Goal: Information Seeking & Learning: Learn about a topic

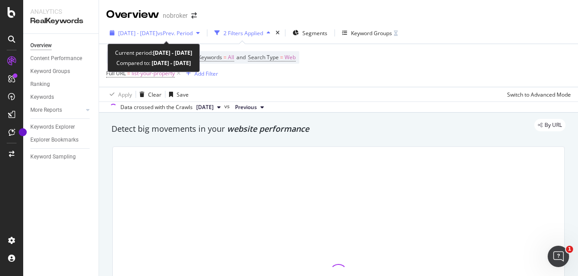
click at [187, 31] on span "vs Prev. Period" at bounding box center [174, 33] width 35 height 8
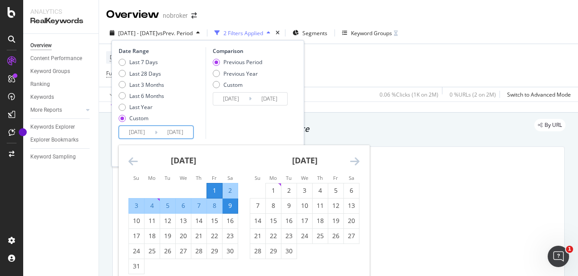
click at [146, 126] on input "[DATE]" at bounding box center [137, 132] width 36 height 12
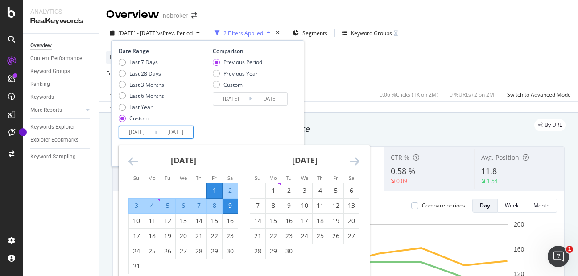
click at [357, 163] on icon "Move forward to switch to the next month." at bounding box center [354, 161] width 9 height 11
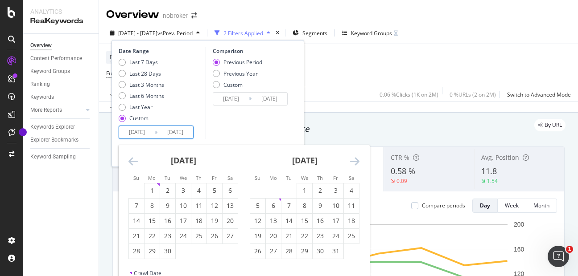
click at [357, 163] on icon "Move forward to switch to the next month." at bounding box center [354, 161] width 9 height 11
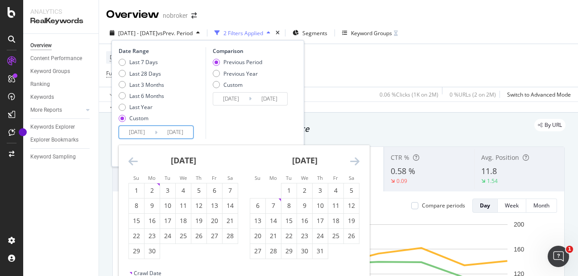
click at [353, 163] on icon "Move forward to switch to the next month." at bounding box center [354, 161] width 9 height 11
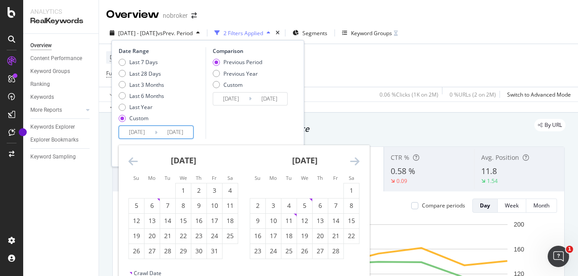
click at [353, 163] on icon "Move forward to switch to the next month." at bounding box center [354, 161] width 9 height 11
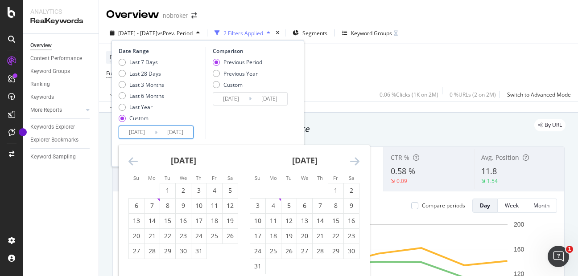
click at [353, 163] on icon "Move forward to switch to the next month." at bounding box center [354, 161] width 9 height 11
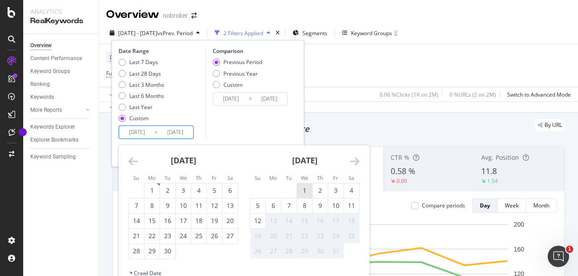
click at [302, 190] on div "1" at bounding box center [304, 190] width 15 height 9
type input "[DATE]"
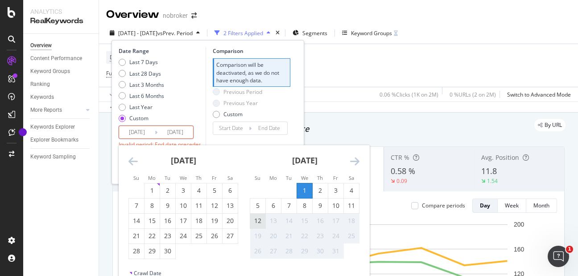
click at [258, 220] on div "12" at bounding box center [257, 221] width 15 height 9
type input "[DATE]"
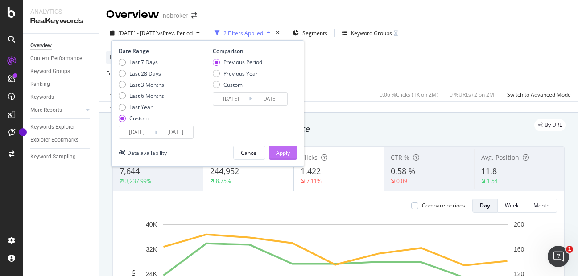
click at [285, 150] on div "Apply" at bounding box center [283, 153] width 14 height 8
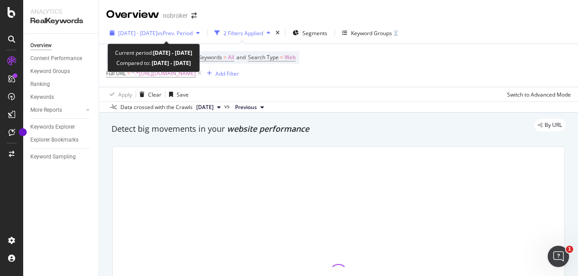
click at [181, 31] on span "vs Prev. Period" at bounding box center [174, 33] width 35 height 8
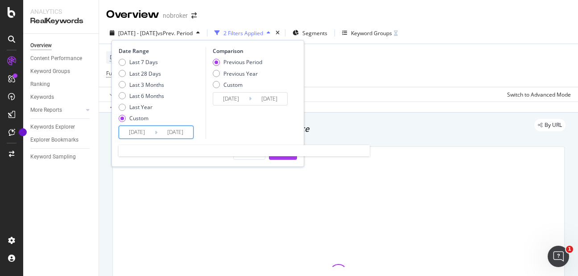
click at [145, 134] on input "[DATE]" at bounding box center [137, 132] width 36 height 12
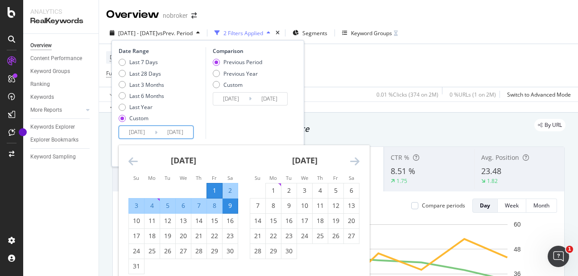
click at [355, 161] on icon "Move forward to switch to the next month." at bounding box center [354, 161] width 9 height 11
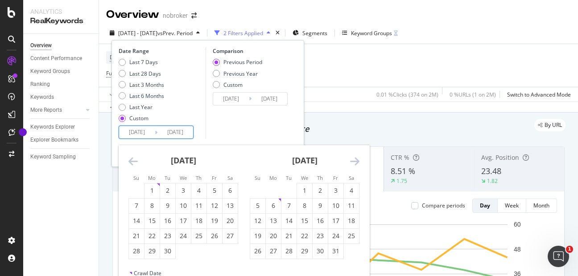
click at [355, 161] on icon "Move forward to switch to the next month." at bounding box center [354, 161] width 9 height 11
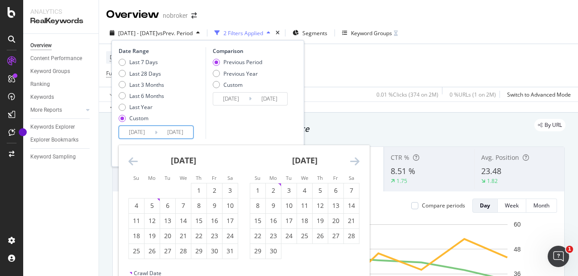
click at [355, 161] on icon "Move forward to switch to the next month." at bounding box center [354, 161] width 9 height 11
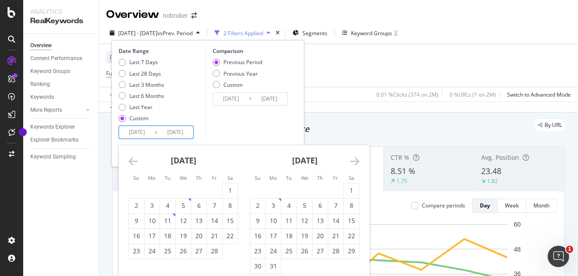
click at [355, 161] on icon "Move forward to switch to the next month." at bounding box center [354, 161] width 9 height 11
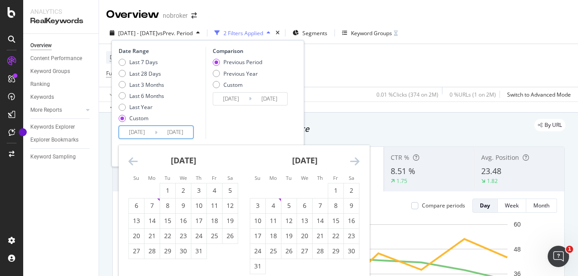
click at [355, 161] on icon "Move forward to switch to the next month." at bounding box center [354, 161] width 9 height 11
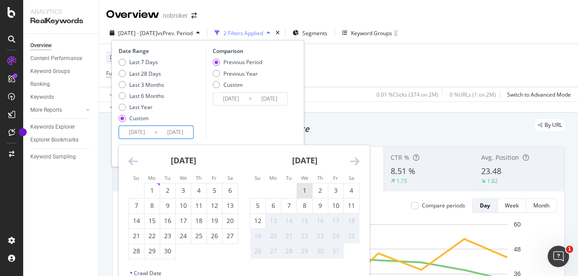
click at [307, 189] on div "1" at bounding box center [304, 190] width 15 height 9
type input "[DATE]"
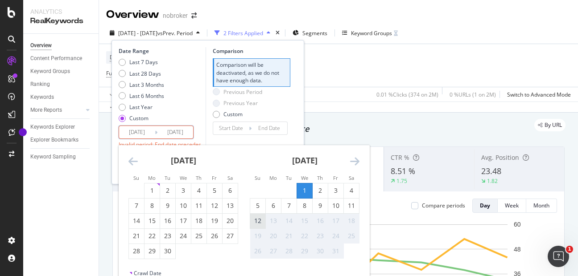
click at [258, 223] on div "12" at bounding box center [257, 221] width 15 height 9
type input "[DATE]"
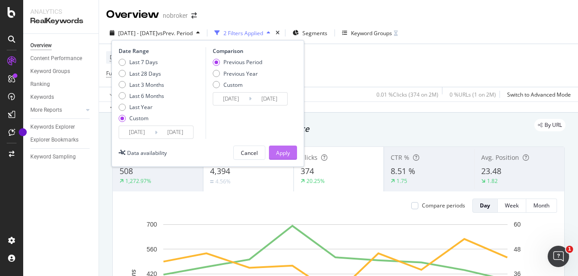
click at [281, 153] on div "Apply" at bounding box center [283, 153] width 14 height 8
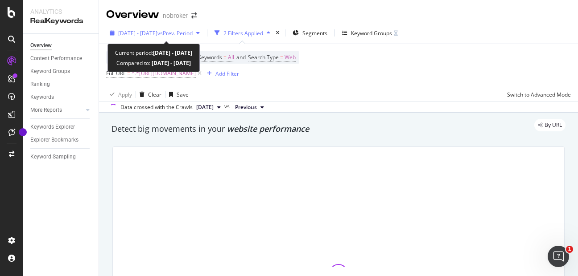
click at [157, 29] on span "[DATE] - [DATE]" at bounding box center [137, 33] width 39 height 8
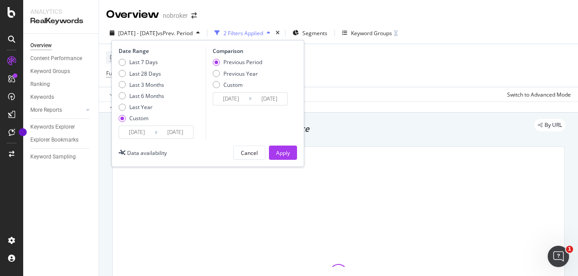
click at [133, 133] on input "[DATE]" at bounding box center [137, 132] width 36 height 12
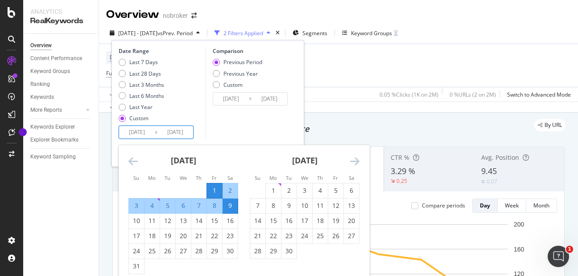
click at [353, 157] on icon "Move forward to switch to the next month." at bounding box center [354, 161] width 9 height 11
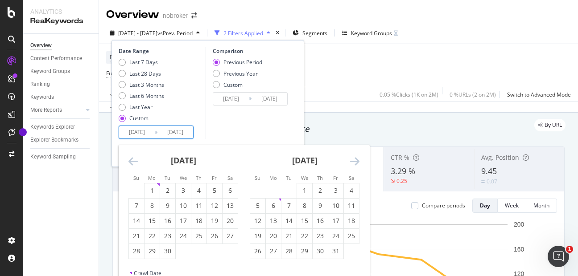
click at [353, 157] on icon "Move forward to switch to the next month." at bounding box center [354, 161] width 9 height 11
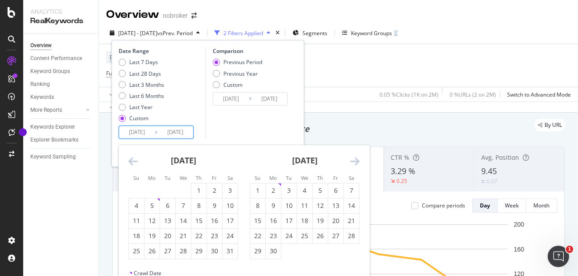
click at [359, 164] on icon "Move forward to switch to the next month." at bounding box center [354, 161] width 9 height 11
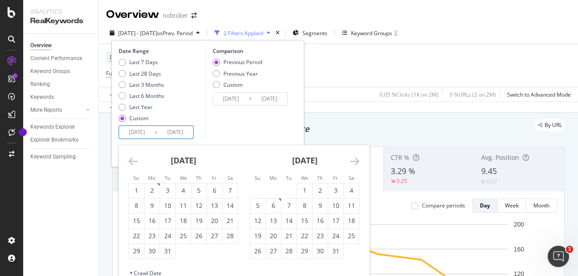
click at [359, 164] on icon "Move forward to switch to the next month." at bounding box center [354, 161] width 9 height 11
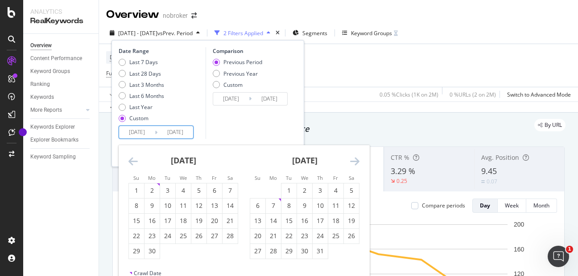
click at [359, 164] on icon "Move forward to switch to the next month." at bounding box center [354, 161] width 9 height 11
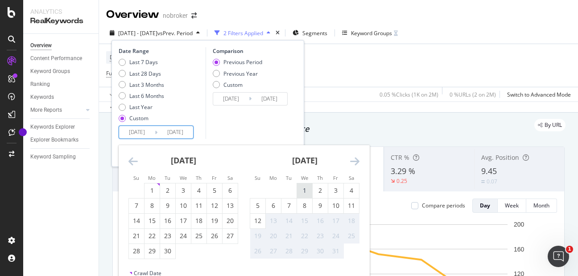
click at [301, 186] on div "1" at bounding box center [304, 190] width 15 height 9
type input "[DATE]"
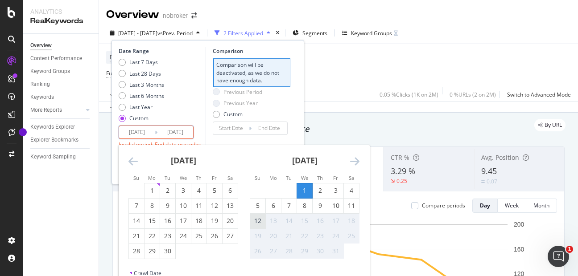
click at [255, 226] on div "12" at bounding box center [257, 221] width 15 height 15
type input "[DATE]"
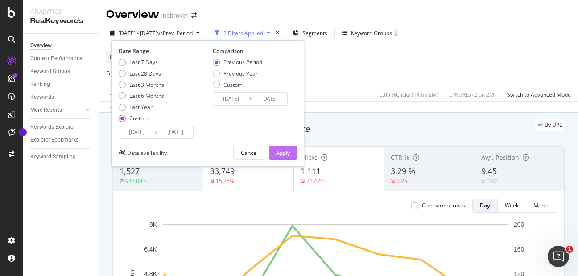
click at [279, 149] on div "Apply" at bounding box center [283, 153] width 14 height 8
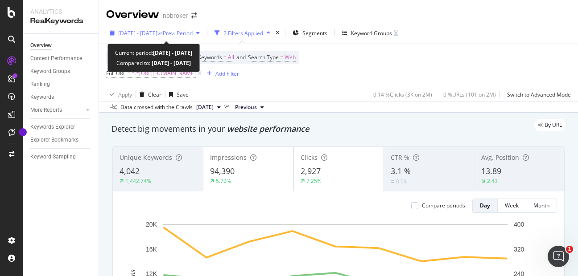
click at [193, 35] on span "vs Prev. Period" at bounding box center [174, 33] width 35 height 8
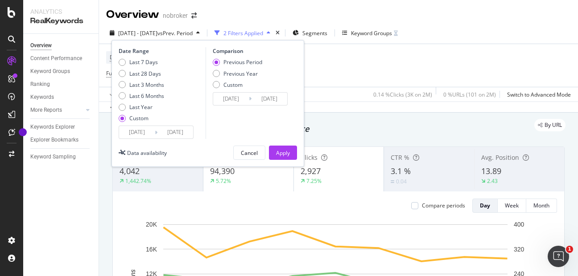
click at [135, 135] on input "[DATE]" at bounding box center [137, 132] width 36 height 12
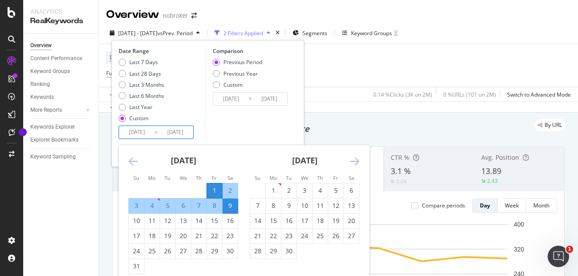
click at [354, 159] on icon "Move forward to switch to the next month." at bounding box center [354, 161] width 9 height 11
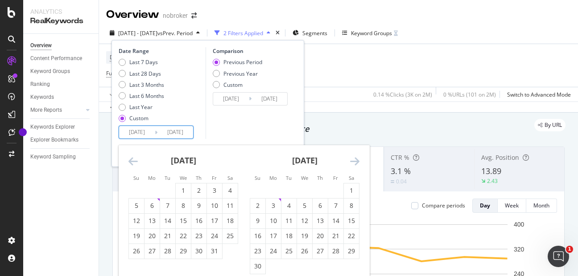
click at [354, 159] on icon "Move forward to switch to the next month." at bounding box center [354, 161] width 9 height 11
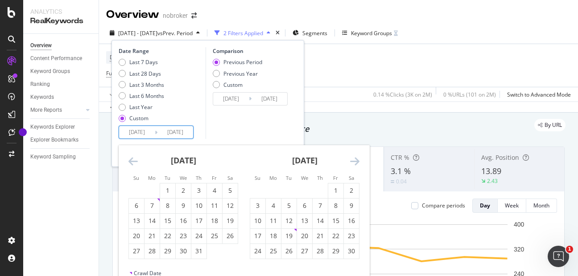
click at [354, 159] on icon "Move forward to switch to the next month." at bounding box center [354, 161] width 9 height 11
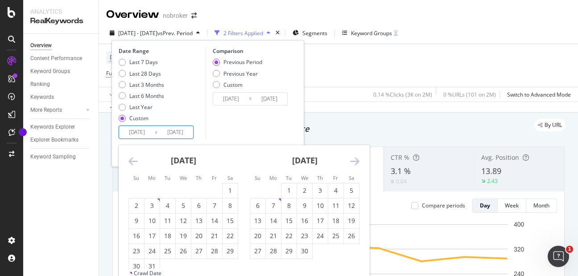
click at [354, 159] on icon "Move forward to switch to the next month." at bounding box center [354, 161] width 9 height 11
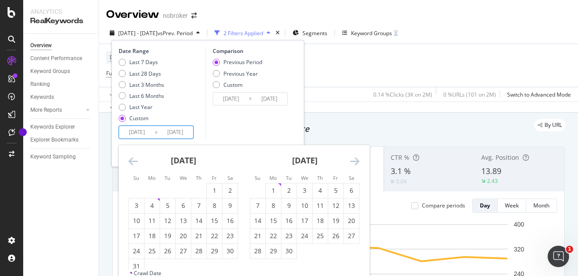
click at [354, 159] on icon "Move forward to switch to the next month." at bounding box center [354, 161] width 9 height 11
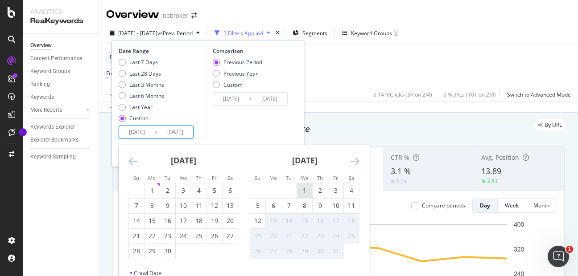
click at [304, 186] on div "1" at bounding box center [304, 190] width 15 height 9
type input "[DATE]"
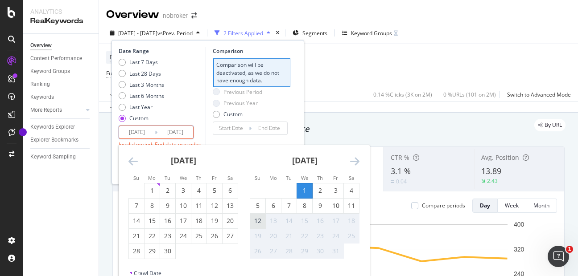
click at [257, 223] on div "12" at bounding box center [257, 221] width 15 height 9
type input "[DATE]"
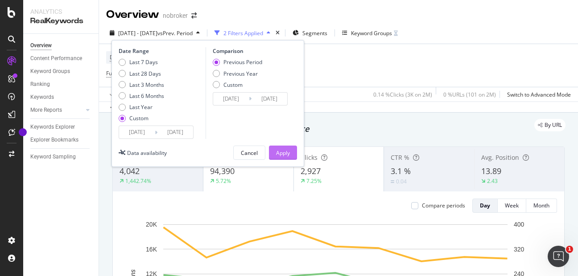
click at [279, 150] on div "Apply" at bounding box center [283, 153] width 14 height 8
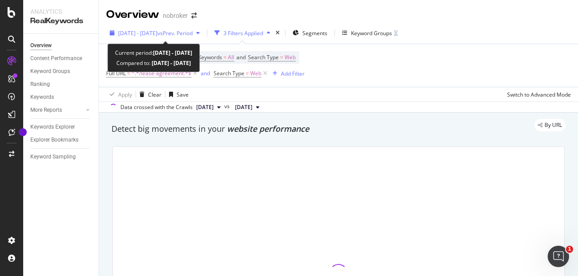
click at [192, 33] on span "vs Prev. Period" at bounding box center [174, 33] width 35 height 8
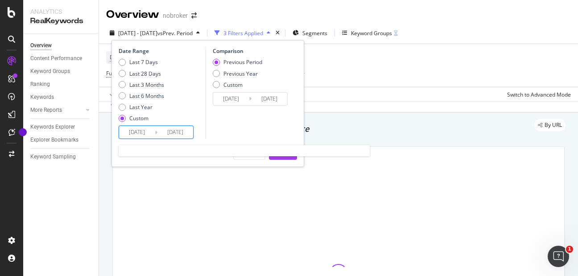
click at [130, 129] on input "[DATE]" at bounding box center [137, 132] width 36 height 12
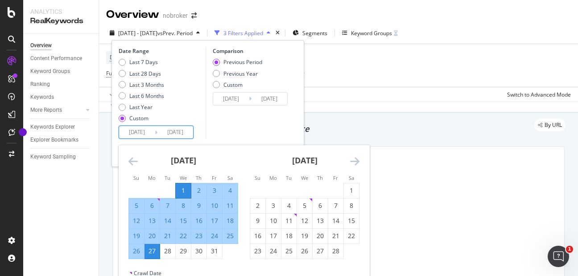
click at [356, 160] on icon "Move forward to switch to the next month." at bounding box center [354, 161] width 9 height 11
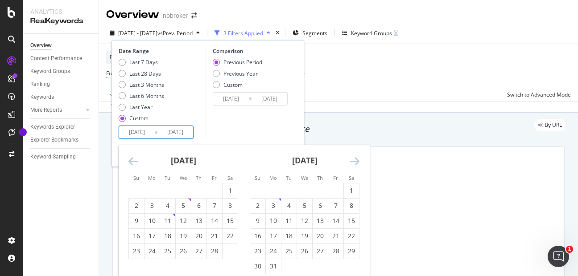
click at [356, 160] on icon "Move forward to switch to the next month." at bounding box center [354, 161] width 9 height 11
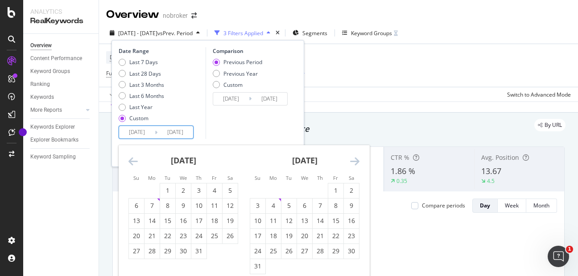
click at [356, 160] on icon "Move forward to switch to the next month." at bounding box center [354, 161] width 9 height 11
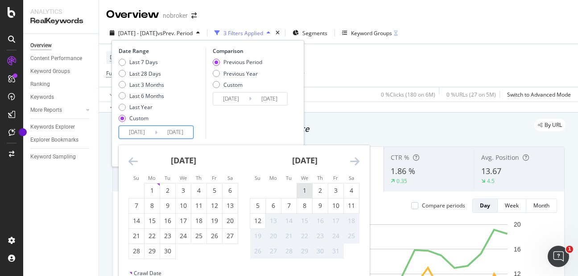
click at [301, 189] on div "1" at bounding box center [304, 190] width 15 height 9
type input "[DATE]"
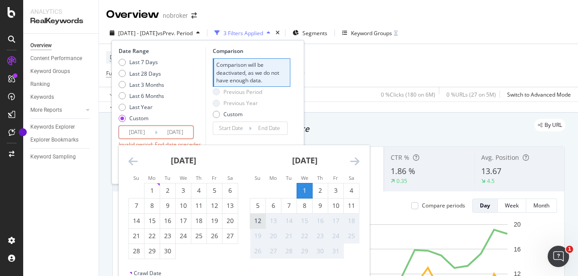
click at [260, 222] on div "12" at bounding box center [257, 221] width 15 height 9
type input "[DATE]"
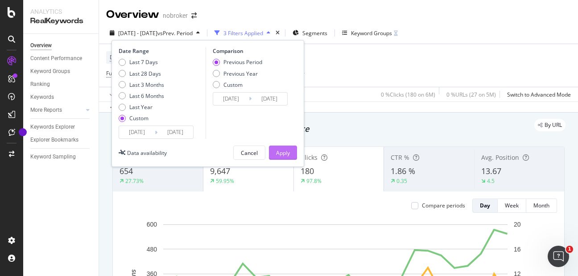
click at [275, 154] on button "Apply" at bounding box center [283, 153] width 28 height 14
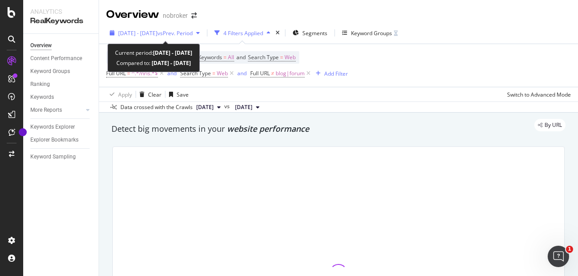
click at [193, 36] on span "vs Prev. Period" at bounding box center [174, 33] width 35 height 8
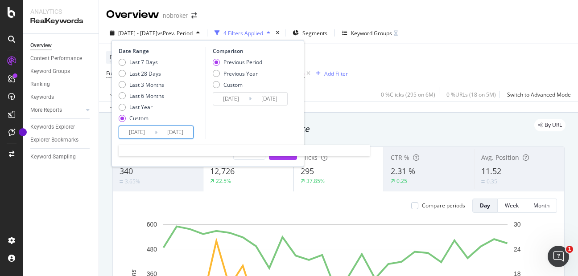
click at [144, 127] on input "[DATE]" at bounding box center [137, 132] width 36 height 12
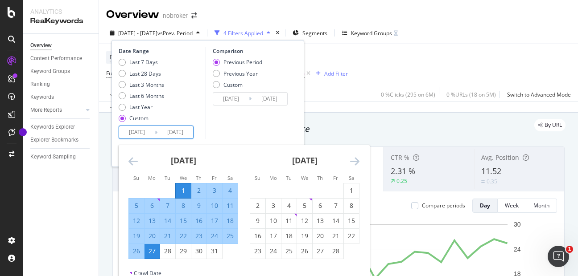
click at [353, 159] on icon "Move forward to switch to the next month." at bounding box center [354, 161] width 9 height 11
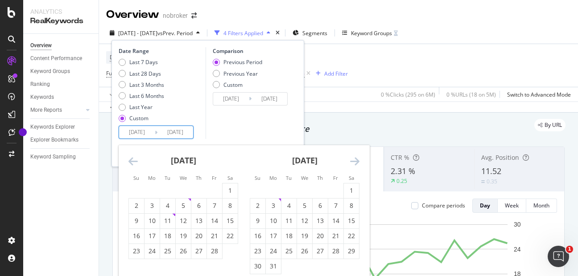
click at [353, 159] on icon "Move forward to switch to the next month." at bounding box center [354, 161] width 9 height 11
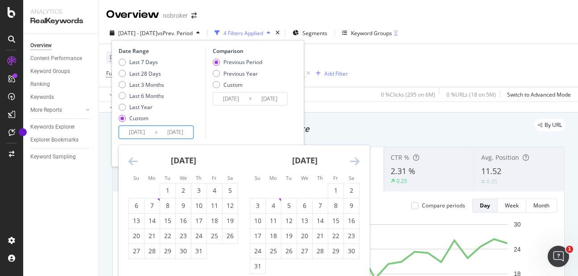
click at [353, 159] on icon "Move forward to switch to the next month." at bounding box center [354, 161] width 9 height 11
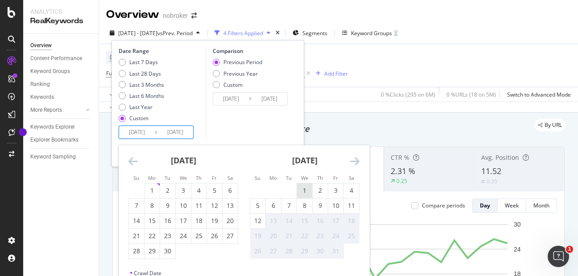
click at [300, 189] on div "1" at bounding box center [304, 190] width 15 height 9
type input "[DATE]"
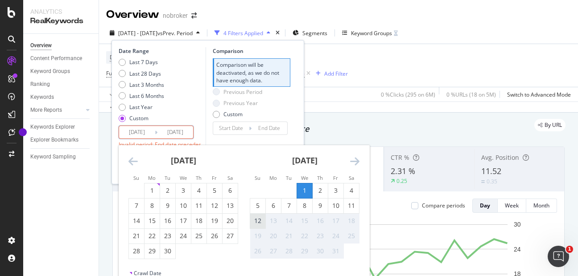
click at [255, 223] on div "12" at bounding box center [257, 221] width 15 height 9
type input "[DATE]"
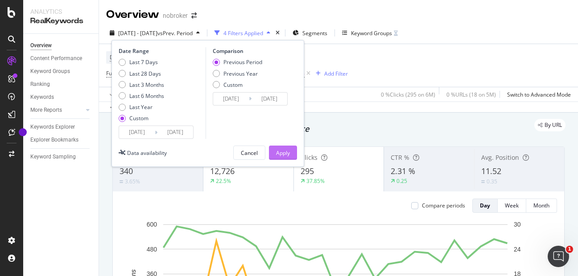
click at [288, 152] on div "Apply" at bounding box center [283, 153] width 14 height 8
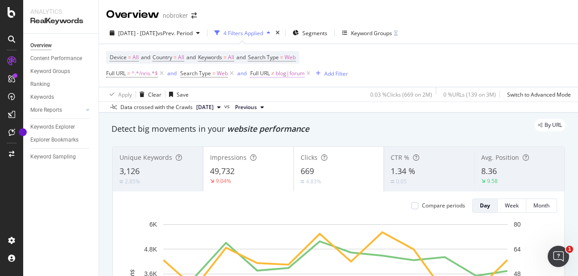
click at [291, 75] on span "blog|forum" at bounding box center [289, 73] width 29 height 12
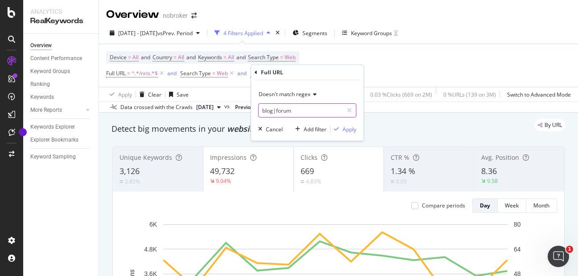
click at [295, 111] on input "blog|forum" at bounding box center [300, 110] width 84 height 14
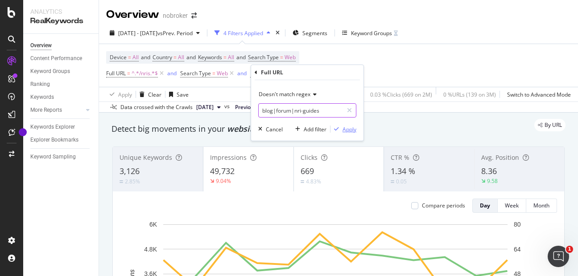
type input "blog|forum|nri-guides"
click at [348, 130] on div "Apply" at bounding box center [349, 130] width 14 height 8
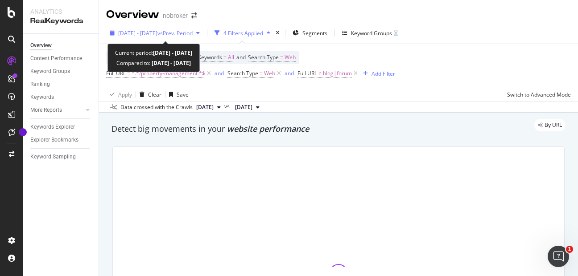
click at [157, 35] on span "[DATE] - [DATE]" at bounding box center [137, 33] width 39 height 8
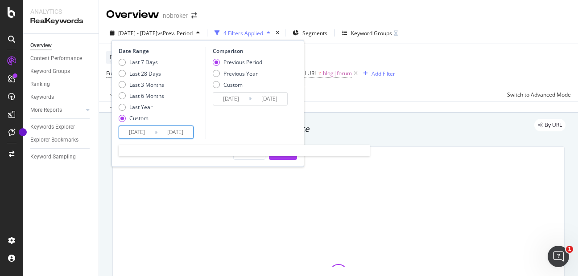
click at [144, 129] on input "[DATE]" at bounding box center [137, 132] width 36 height 12
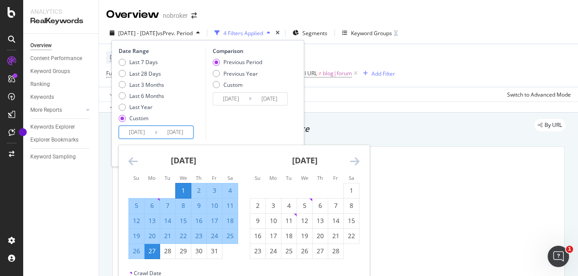
click at [351, 161] on icon "Move forward to switch to the next month." at bounding box center [354, 161] width 9 height 11
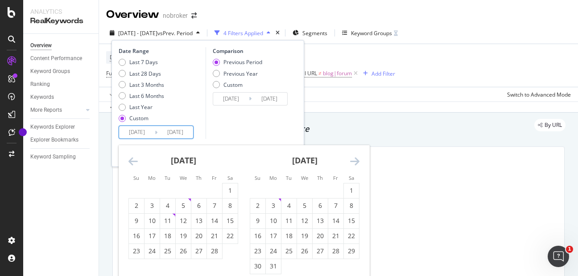
click at [351, 161] on icon "Move forward to switch to the next month." at bounding box center [354, 161] width 9 height 11
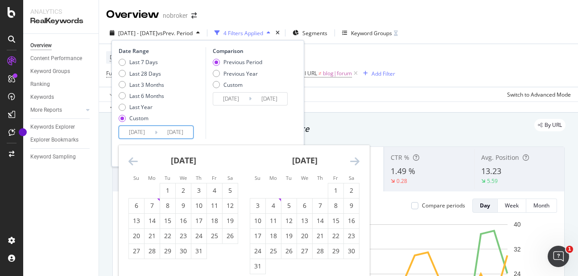
click at [351, 161] on icon "Move forward to switch to the next month." at bounding box center [354, 161] width 9 height 11
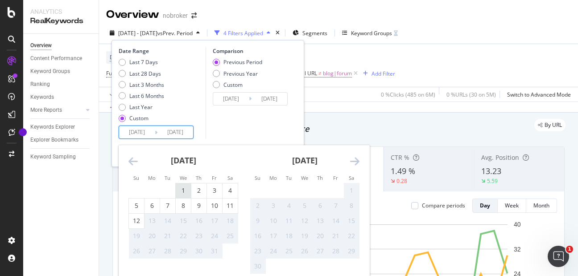
click at [184, 188] on div "1" at bounding box center [183, 190] width 15 height 9
type input "[DATE]"
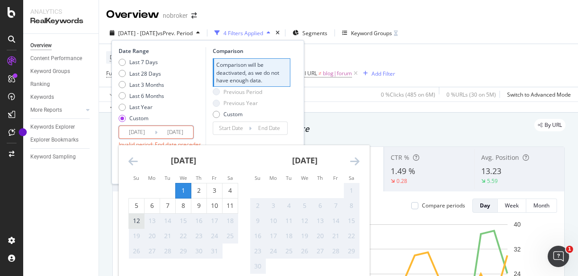
click at [134, 221] on div "12" at bounding box center [136, 221] width 15 height 9
type input "[DATE]"
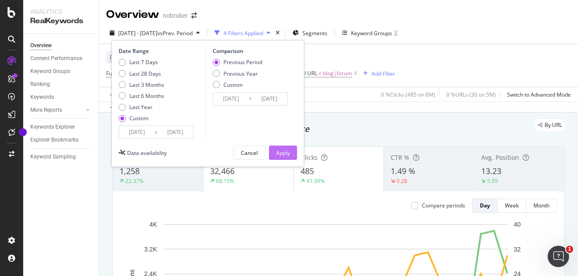
click at [276, 152] on div "Apply" at bounding box center [283, 153] width 14 height 8
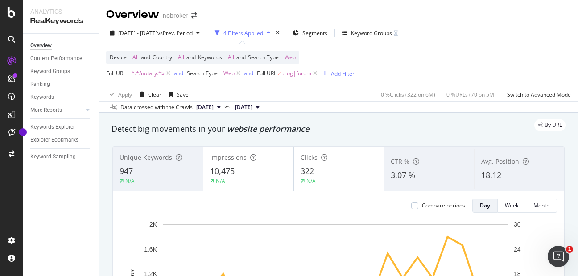
click at [289, 74] on span "blog|forum" at bounding box center [296, 73] width 29 height 12
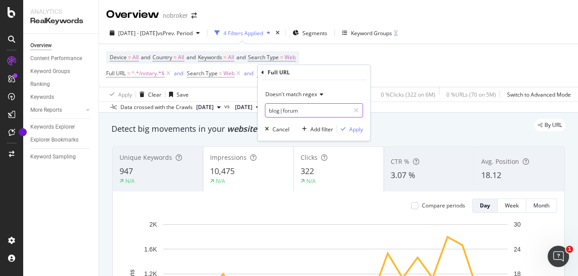
click at [303, 109] on input "blog|forum" at bounding box center [307, 110] width 84 height 14
type input "blog|forum|guides"
click at [356, 132] on div "Apply" at bounding box center [356, 130] width 14 height 8
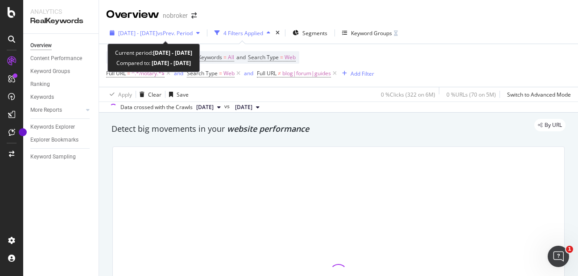
click at [185, 33] on span "vs Prev. Period" at bounding box center [174, 33] width 35 height 8
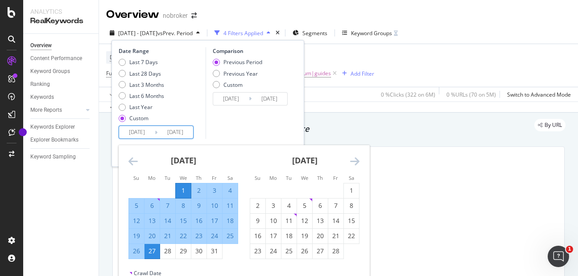
click at [133, 131] on input "[DATE]" at bounding box center [137, 132] width 36 height 12
click at [353, 156] on icon "Move forward to switch to the next month." at bounding box center [354, 161] width 9 height 11
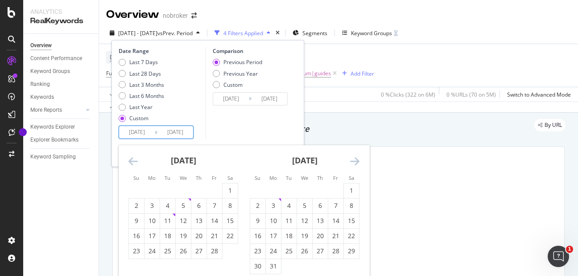
click at [353, 158] on icon "Move forward to switch to the next month." at bounding box center [354, 161] width 9 height 11
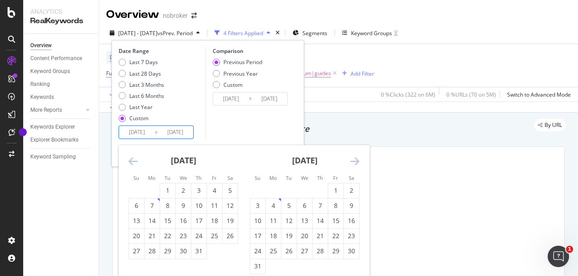
click at [353, 158] on icon "Move forward to switch to the next month." at bounding box center [354, 161] width 9 height 11
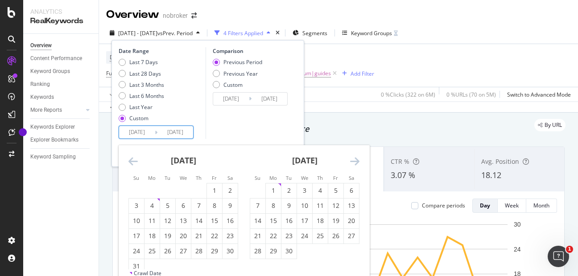
click at [350, 162] on icon "Move forward to switch to the next month." at bounding box center [354, 161] width 9 height 11
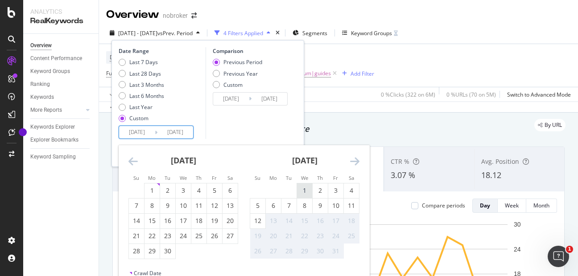
click at [309, 192] on div "1" at bounding box center [304, 190] width 15 height 9
type input "[DATE]"
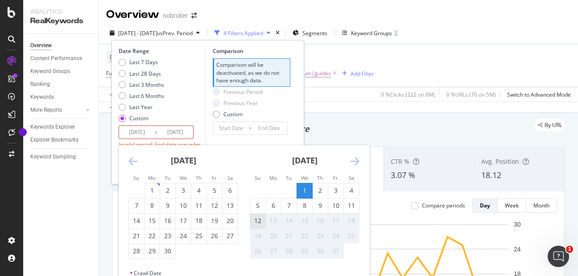
click at [258, 223] on div "12" at bounding box center [257, 221] width 15 height 9
type input "[DATE]"
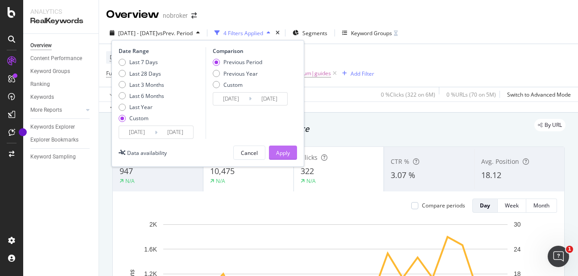
click at [281, 150] on div "Apply" at bounding box center [283, 153] width 14 height 8
